Goal: Task Accomplishment & Management: Complete application form

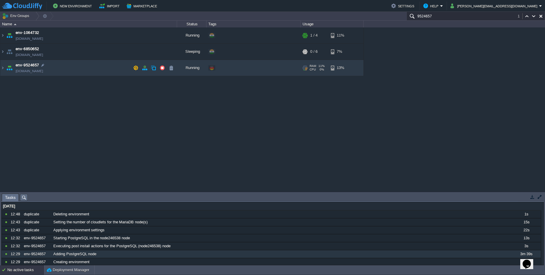
click at [95, 70] on td "env-9524657 [DOMAIN_NAME]" at bounding box center [88, 68] width 177 height 16
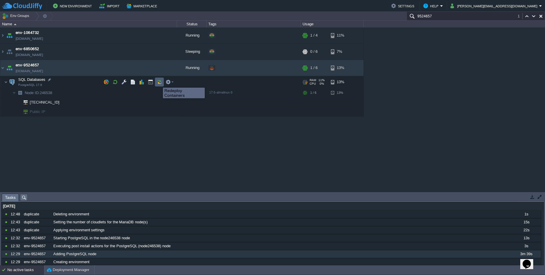
click at [158, 82] on button "button" at bounding box center [159, 81] width 5 height 5
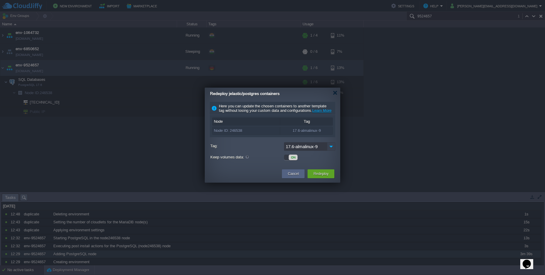
click at [331, 150] on img at bounding box center [331, 146] width 8 height 9
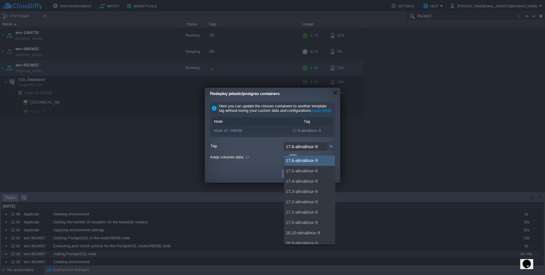
click at [331, 150] on img at bounding box center [331, 146] width 8 height 9
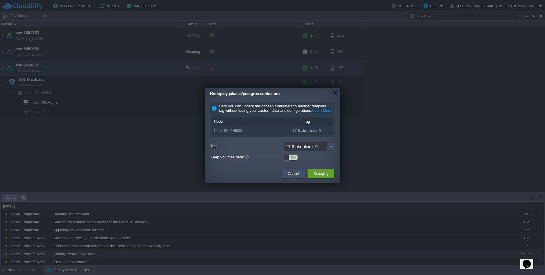
click at [289, 176] on button "Cancel" at bounding box center [293, 174] width 11 height 6
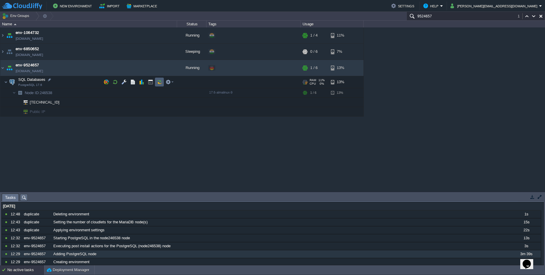
click at [159, 84] on button "button" at bounding box center [159, 81] width 5 height 5
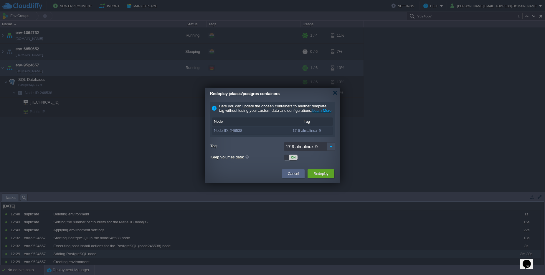
click at [319, 125] on div "Tag" at bounding box center [306, 122] width 53 height 8
click at [331, 151] on img at bounding box center [331, 146] width 8 height 9
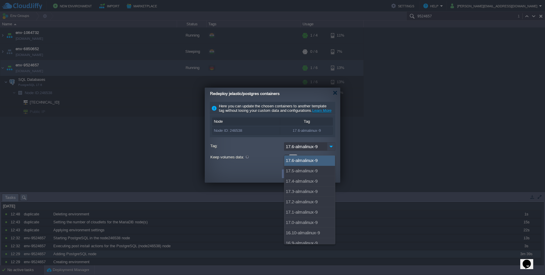
click at [331, 151] on img at bounding box center [331, 146] width 8 height 9
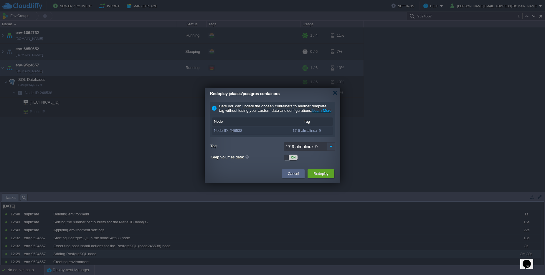
click at [331, 151] on img at bounding box center [331, 146] width 8 height 9
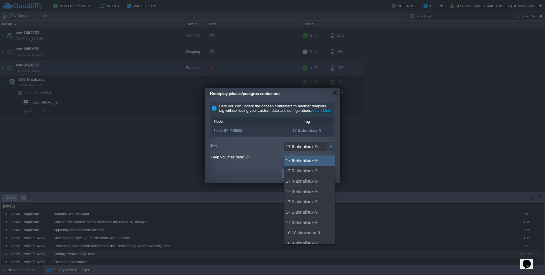
click at [331, 151] on img at bounding box center [331, 146] width 8 height 9
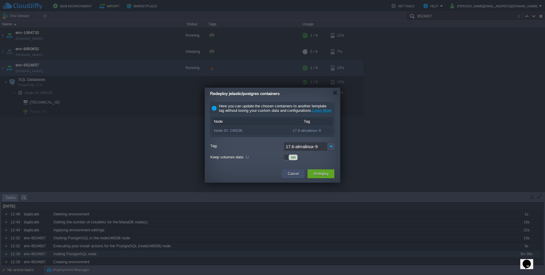
click at [296, 178] on div "Cancel" at bounding box center [293, 173] width 14 height 9
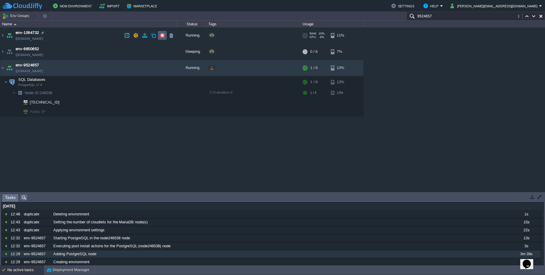
click at [161, 37] on button "button" at bounding box center [162, 35] width 5 height 5
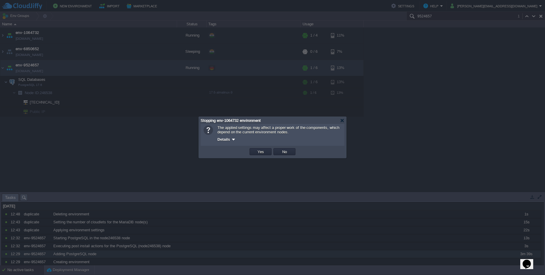
drag, startPoint x: 161, startPoint y: 37, endPoint x: 214, endPoint y: 123, distance: 101.6
click at [209, 117] on body "New Environment Import Marketplace Bonus $0.00 Upgrade Account Settings Help [P…" at bounding box center [272, 137] width 545 height 275
click at [342, 122] on div at bounding box center [342, 120] width 4 height 4
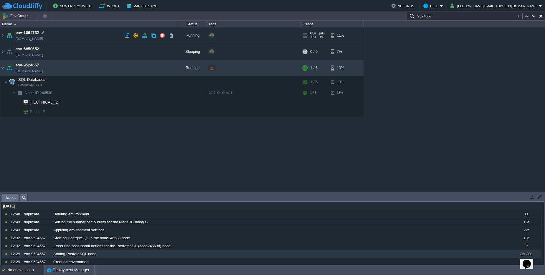
click at [63, 35] on td "env-1064732 [DOMAIN_NAME]" at bounding box center [88, 35] width 177 height 16
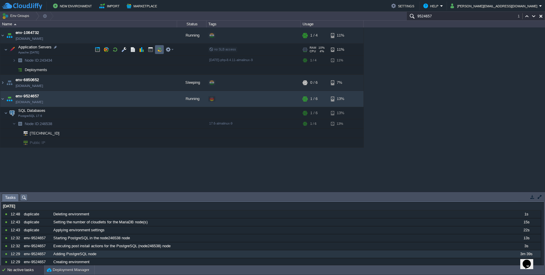
click at [156, 48] on td at bounding box center [159, 49] width 9 height 9
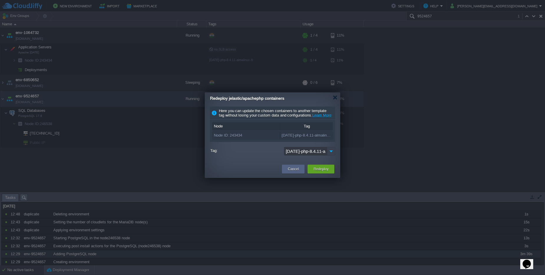
click at [329, 155] on img at bounding box center [331, 151] width 8 height 9
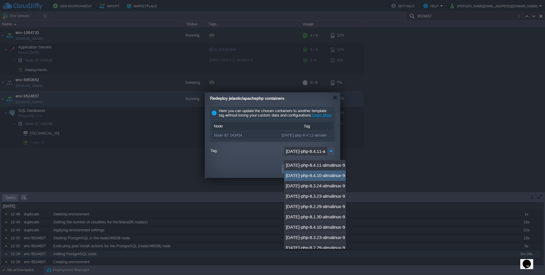
click at [314, 175] on div "[DATE]-php-8.4.10-almalinux-9" at bounding box center [314, 175] width 61 height 10
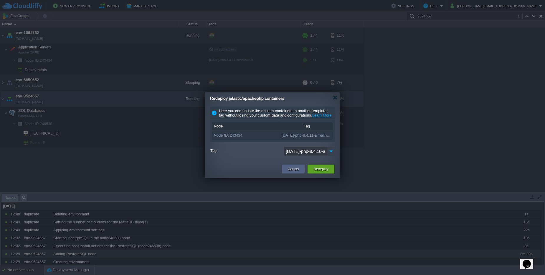
click at [331, 155] on img at bounding box center [331, 151] width 8 height 9
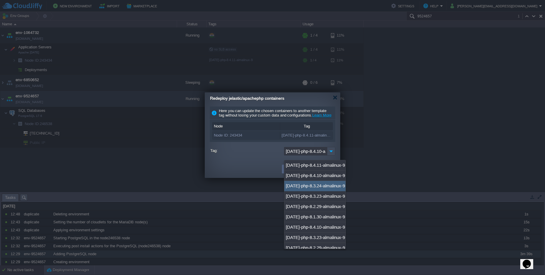
click at [312, 181] on div "[DATE]-php-8.3.24-almalinux-9" at bounding box center [314, 186] width 61 height 10
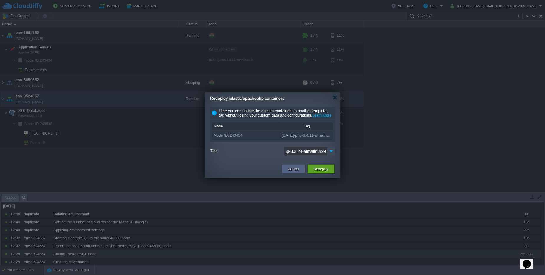
click at [316, 153] on input "[DATE]-php-8.3.24-almalinux-9" at bounding box center [305, 151] width 43 height 9
click at [332, 155] on img at bounding box center [331, 151] width 8 height 9
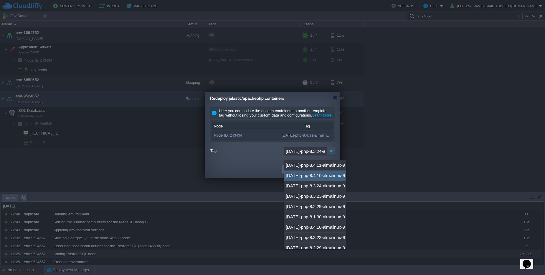
click at [315, 174] on div "[DATE]-php-8.4.10-almalinux-9" at bounding box center [314, 175] width 61 height 10
type input "[DATE]-php-8.4.10-almalinux-9"
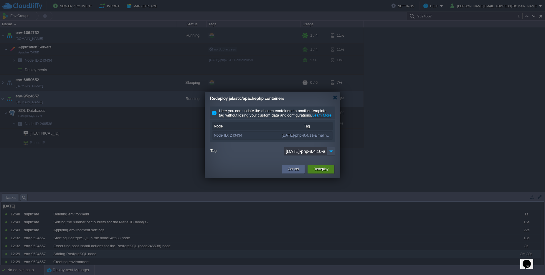
click at [315, 172] on button "Redeploy" at bounding box center [320, 169] width 15 height 6
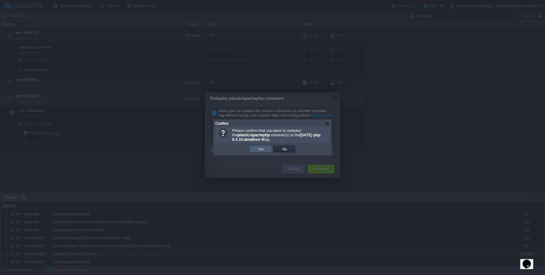
click at [258, 151] on td "Yes" at bounding box center [261, 148] width 22 height 7
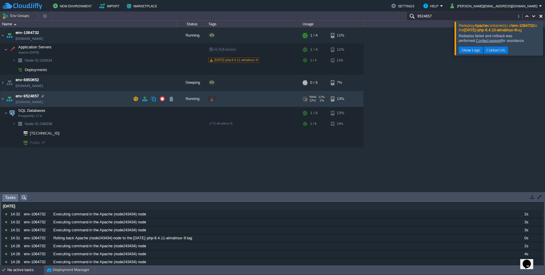
click at [84, 100] on td "env-9524657 [DOMAIN_NAME]" at bounding box center [88, 99] width 177 height 16
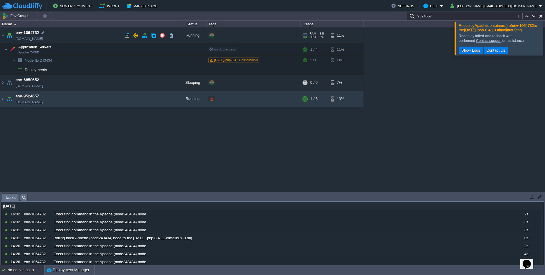
click at [87, 34] on td "env-1064732 [DOMAIN_NAME]" at bounding box center [88, 35] width 177 height 16
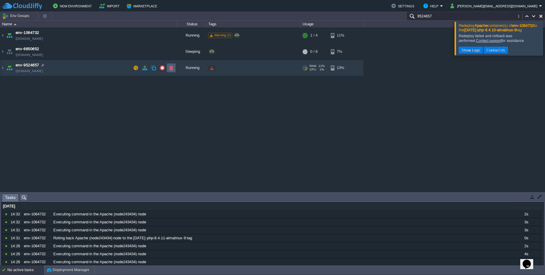
click at [171, 71] on td at bounding box center [171, 67] width 9 height 9
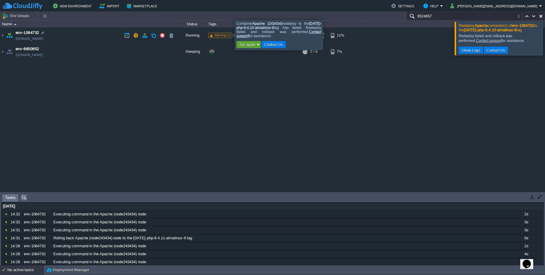
click at [223, 34] on span "Warning (1)" at bounding box center [222, 35] width 17 height 4
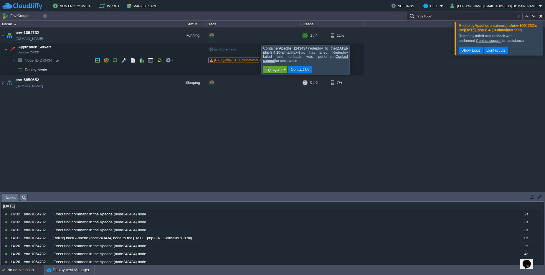
click at [221, 60] on span "[DATE]-php-8.4.11-almalinux-9" at bounding box center [236, 60] width 44 height 4
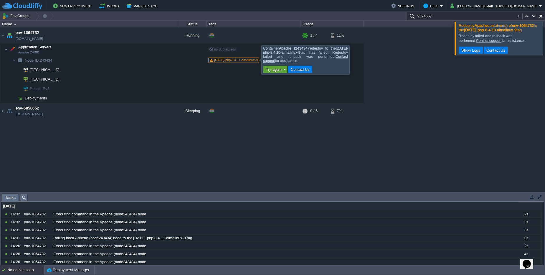
click at [221, 60] on span "[DATE]-php-8.4.11-almalinux-9" at bounding box center [236, 60] width 44 height 4
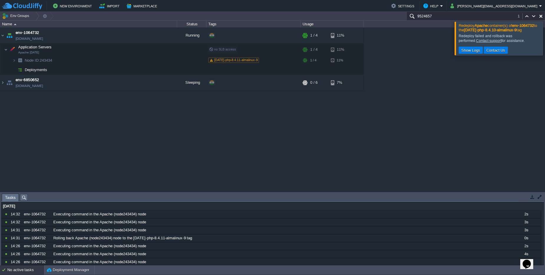
click at [388, 64] on div "env-1064732 [DOMAIN_NAME] Running Warning (1) + Add to Env Group RAM 9% CPU 2% …" at bounding box center [272, 109] width 545 height 164
click at [161, 48] on button "button" at bounding box center [159, 49] width 5 height 5
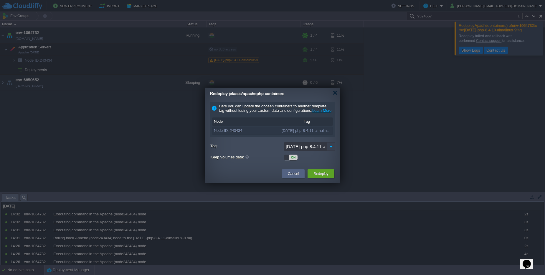
click at [330, 151] on img at bounding box center [331, 146] width 8 height 9
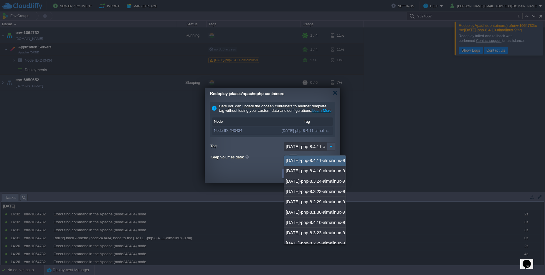
click at [370, 109] on div at bounding box center [272, 137] width 545 height 275
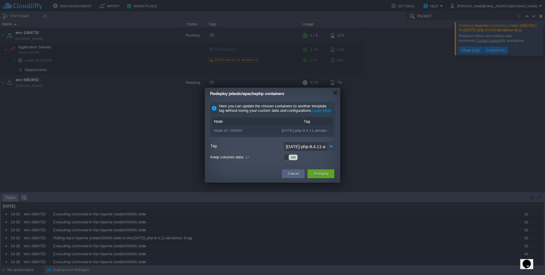
click at [328, 151] on img at bounding box center [331, 146] width 8 height 9
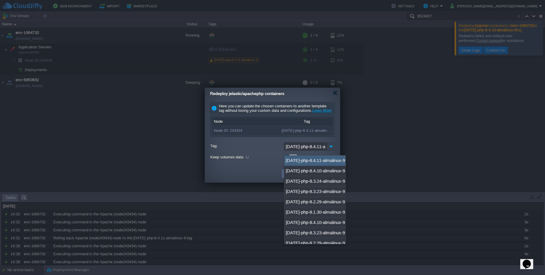
click at [328, 151] on img at bounding box center [331, 146] width 8 height 9
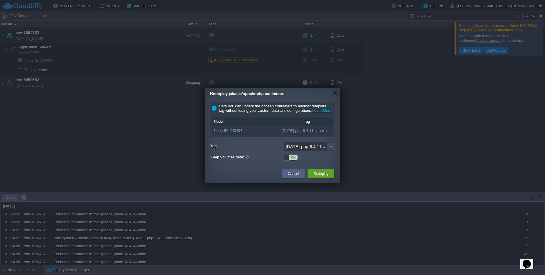
click at [332, 93] on div "Redeploy jelastic/apachephp containers" at bounding box center [275, 93] width 130 height 12
click at [332, 151] on img at bounding box center [331, 146] width 8 height 9
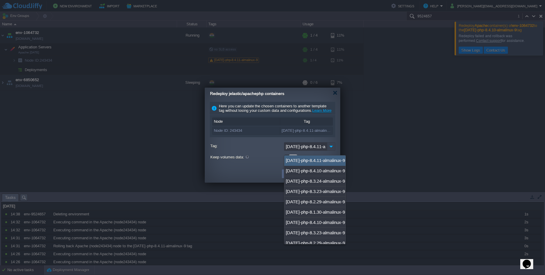
click at [332, 151] on img at bounding box center [331, 146] width 8 height 9
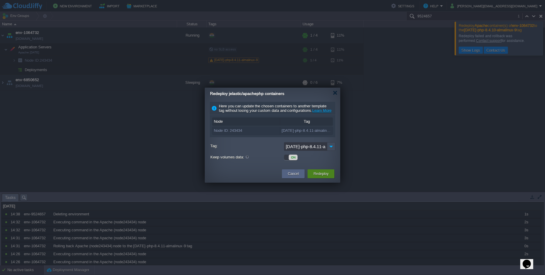
click at [325, 176] on button "Redeploy" at bounding box center [320, 174] width 15 height 6
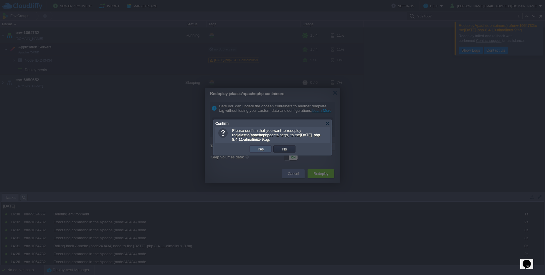
click at [263, 149] on button "Yes" at bounding box center [261, 148] width 10 height 5
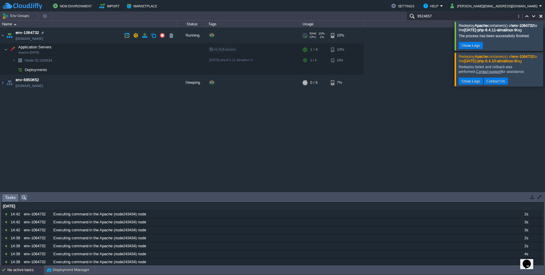
click at [72, 34] on td "env-1064732 [DOMAIN_NAME]" at bounding box center [88, 35] width 177 height 16
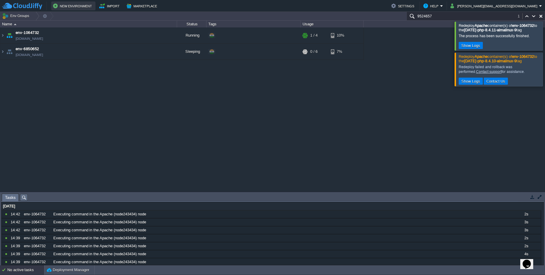
click at [81, 3] on button "New Environment" at bounding box center [73, 5] width 41 height 7
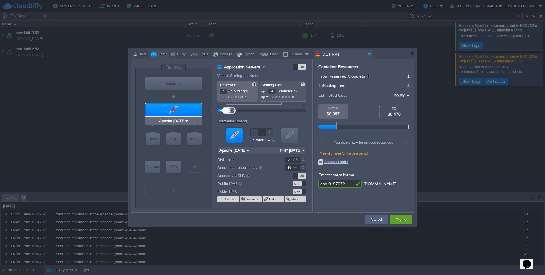
type input "NGINX 1.28.0"
click at [181, 80] on div "Balancing" at bounding box center [173, 83] width 57 height 13
type input "Load Balancer"
type input "NGINX 1.28.0"
type input "1.28.0-almalinux-9"
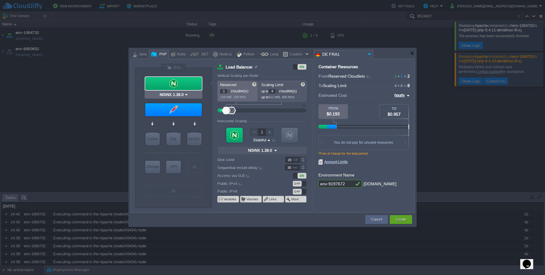
type input "Apache [DATE]"
click at [174, 109] on div at bounding box center [173, 109] width 57 height 13
type input "Application Servers"
type input "Apache [DATE]"
type input "PHP [DATE]"
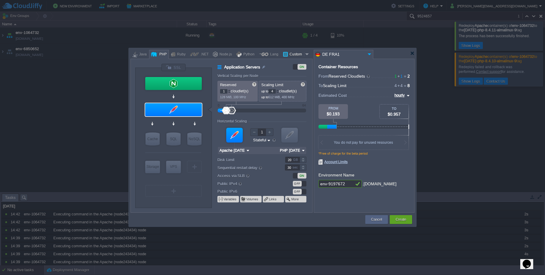
click at [293, 54] on div "Custom" at bounding box center [296, 54] width 16 height 9
type input "Application Servers"
type input "16"
type input "Docker Image"
type input "Stateless"
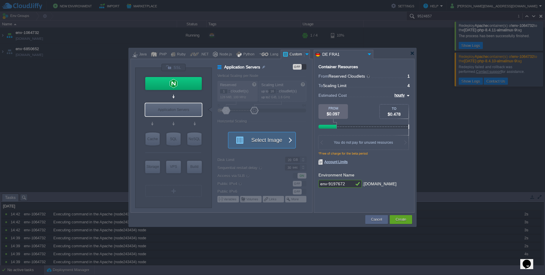
click at [255, 139] on button "Select Image" at bounding box center [258, 140] width 53 height 16
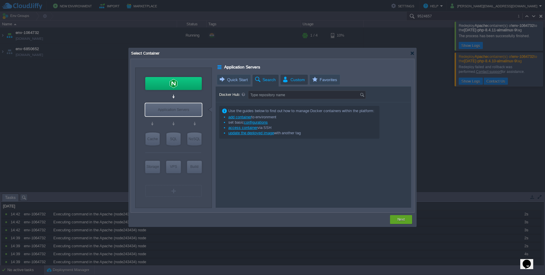
click at [287, 80] on span "Custom" at bounding box center [293, 80] width 23 height 10
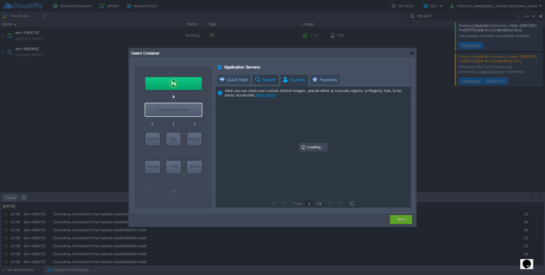
click at [274, 80] on span "Search" at bounding box center [265, 80] width 22 height 10
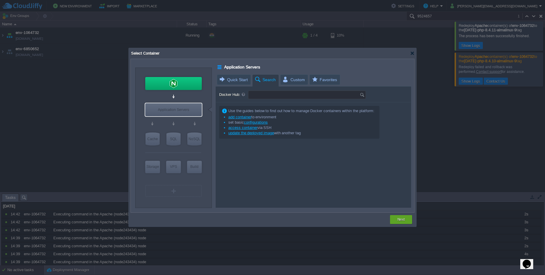
click at [268, 96] on input "Docker Hub:" at bounding box center [303, 95] width 111 height 8
click at [233, 80] on span "Quick Start" at bounding box center [233, 80] width 29 height 10
click at [267, 80] on span "Search" at bounding box center [265, 80] width 22 height 10
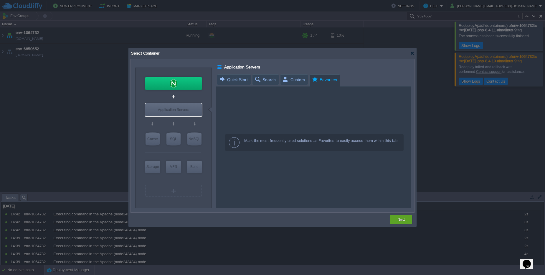
click at [321, 81] on span "Favorites" at bounding box center [324, 80] width 26 height 10
click at [285, 80] on span "Custom" at bounding box center [293, 80] width 23 height 10
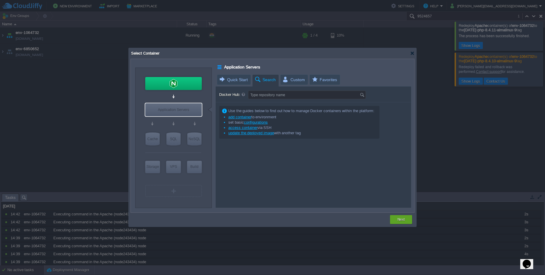
click at [261, 80] on span "Search" at bounding box center [265, 80] width 22 height 10
click at [260, 92] on input "Docker Hub:" at bounding box center [303, 95] width 111 height 8
type input "Docker Image"
type input "Type repository name"
click at [185, 120] on img at bounding box center [186, 121] width 4 height 6
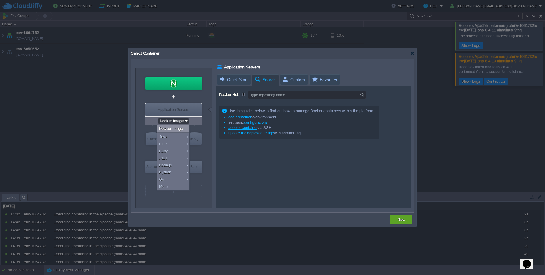
click at [185, 120] on img at bounding box center [186, 121] width 4 height 6
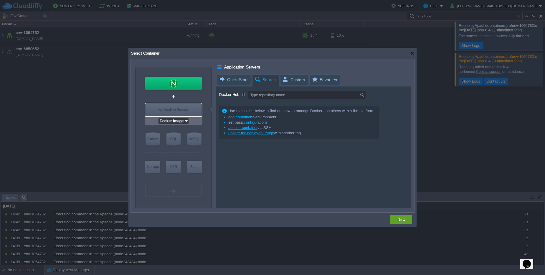
click at [185, 120] on img at bounding box center [186, 121] width 4 height 6
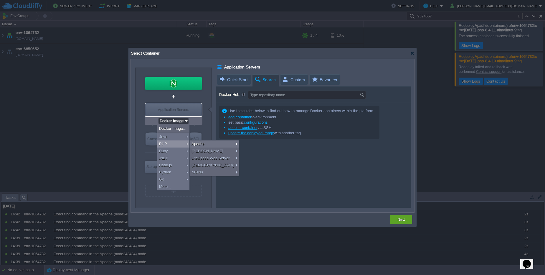
click at [181, 140] on div "PHP" at bounding box center [173, 143] width 32 height 7
type input "Application Servers"
type input "4"
type input "Apache [DATE]"
type input "PHP [DATE]"
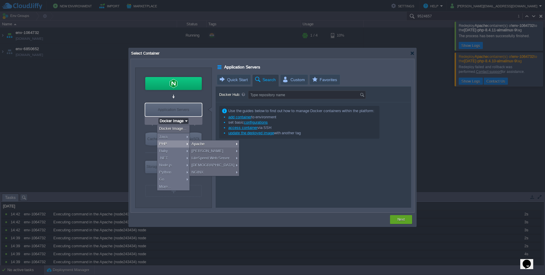
type input "Stateful"
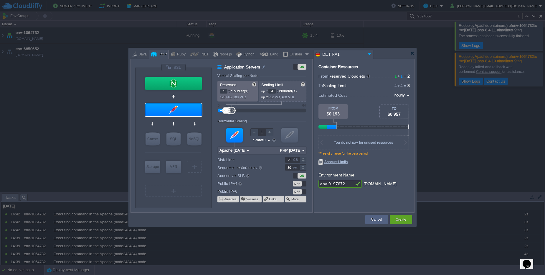
type input "Apache [DATE]"
click at [175, 110] on div at bounding box center [173, 109] width 57 height 13
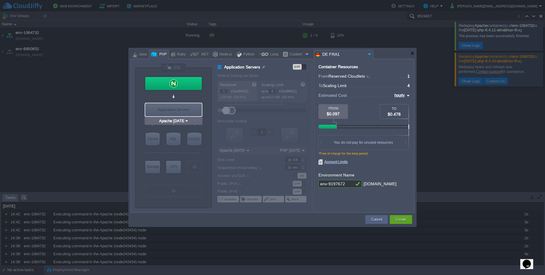
click at [175, 113] on div "Application Servers" at bounding box center [173, 109] width 57 height 13
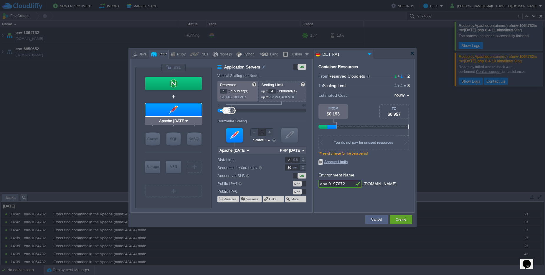
click at [178, 121] on input "Apache [DATE]" at bounding box center [171, 121] width 27 height 6
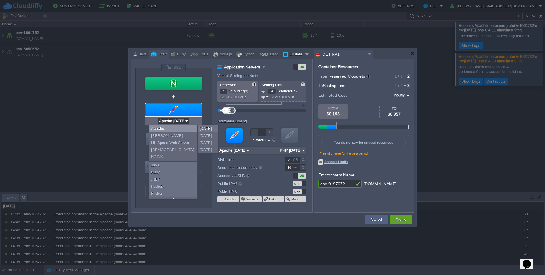
click at [293, 54] on div "Custom" at bounding box center [296, 54] width 16 height 9
type input "Application Servers"
type input "16"
type input "Docker Image"
type input "Stateless"
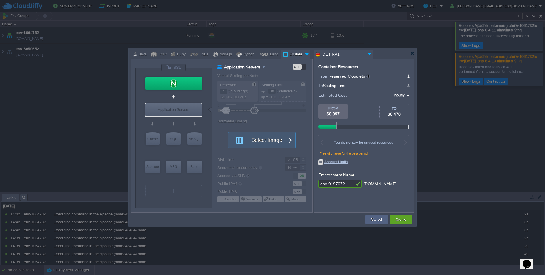
click at [252, 150] on div at bounding box center [264, 143] width 95 height 138
click at [252, 143] on button "Select Image" at bounding box center [258, 140] width 53 height 16
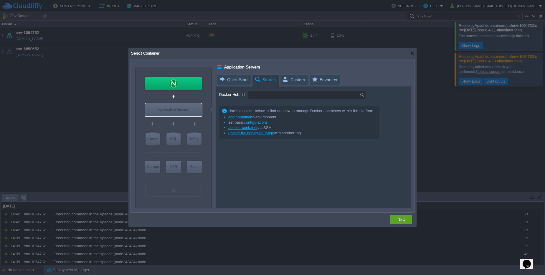
click at [257, 95] on input "Docker Hub:" at bounding box center [303, 95] width 111 height 8
type input "wordpress"
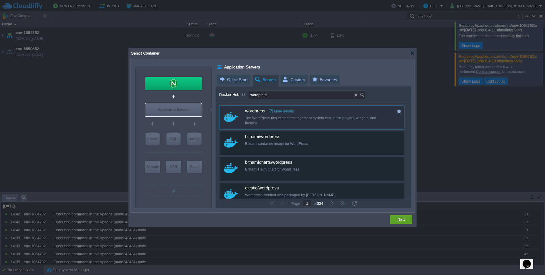
click at [267, 123] on div "The WordPress rich content management system can utilize plugins, widgets, and …" at bounding box center [316, 120] width 142 height 10
type input "Wordpress"
type input "latest"
type input "Wordpress :"
type input "latest"
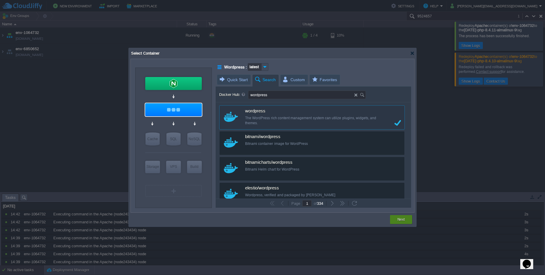
click at [393, 222] on div "Next" at bounding box center [401, 219] width 22 height 9
type input "latest"
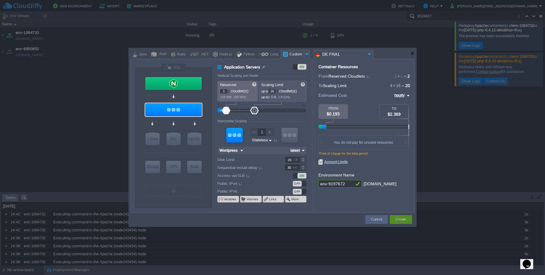
click at [396, 221] on button "Create" at bounding box center [401, 219] width 11 height 6
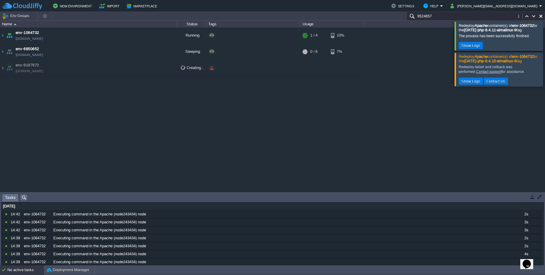
click at [131, 65] on td "env-9197672 [DOMAIN_NAME]" at bounding box center [88, 68] width 177 height 16
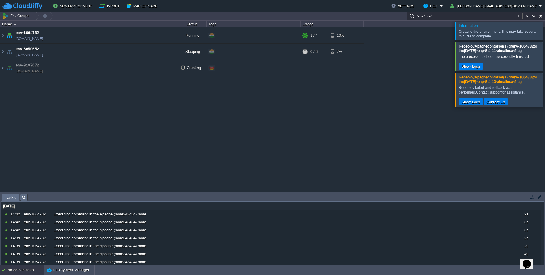
click at [545, 58] on div at bounding box center [552, 56] width 0 height 29
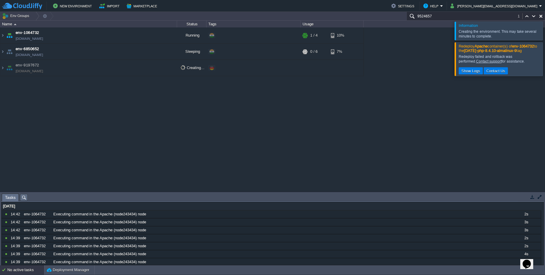
click at [545, 32] on div at bounding box center [552, 31] width 0 height 18
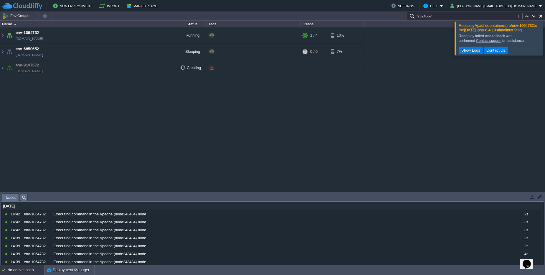
click at [545, 41] on div at bounding box center [552, 38] width 0 height 33
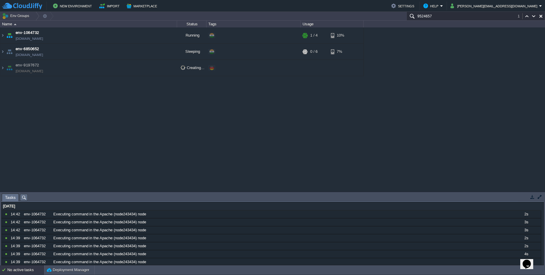
click at [253, 72] on div "+ Add to Env Group" at bounding box center [253, 68] width 92 height 16
click at [4, 67] on img at bounding box center [2, 68] width 5 height 16
click at [2, 67] on img at bounding box center [2, 68] width 5 height 16
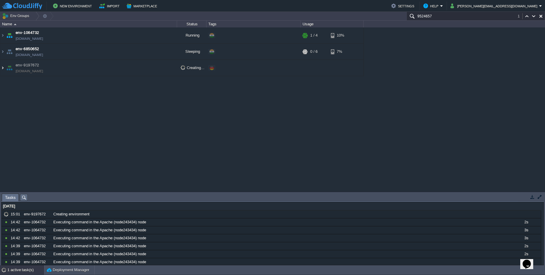
click at [2, 67] on img at bounding box center [2, 68] width 5 height 16
click at [121, 75] on td "env-9197672 [DOMAIN_NAME]" at bounding box center [88, 68] width 177 height 16
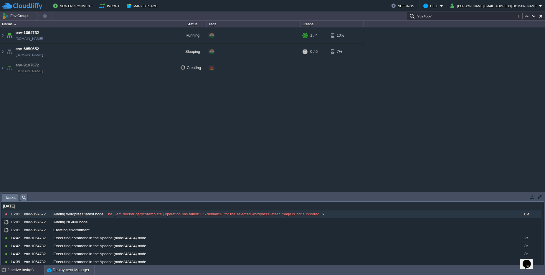
click at [163, 214] on span "The [ jem docker getpcstemplate ] operation has failed: OS debian:13 for the se…" at bounding box center [212, 213] width 215 height 5
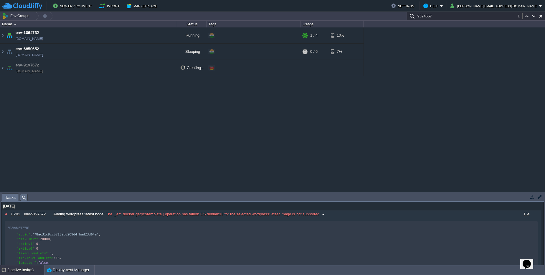
click at [163, 214] on span "The [ jem docker getpcstemplate ] operation has failed: OS debian:13 for the se…" at bounding box center [212, 213] width 215 height 5
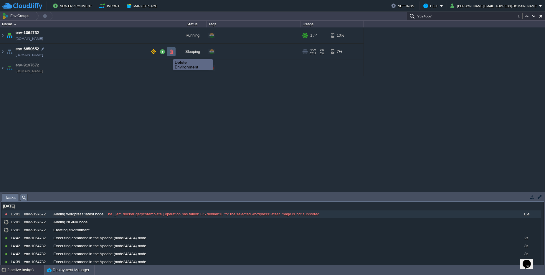
click at [169, 54] on button "button" at bounding box center [171, 51] width 5 height 5
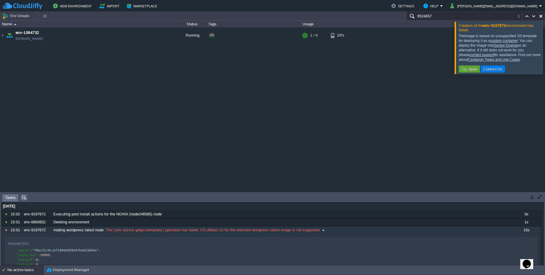
click at [113, 231] on span "The [ jem docker getpcstemplate ] operation has failed: OS debian:13 for the se…" at bounding box center [212, 229] width 215 height 5
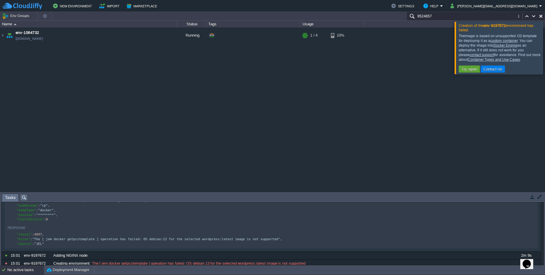
scroll to position [106, 0]
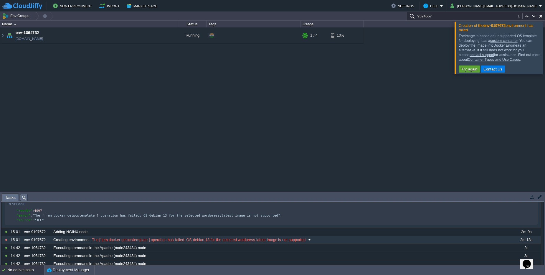
click at [172, 242] on span "The [ jem docker getpcstemplate ] operation has failed: OS debian:13 for the se…" at bounding box center [198, 239] width 215 height 5
